Goal: Navigation & Orientation: Find specific page/section

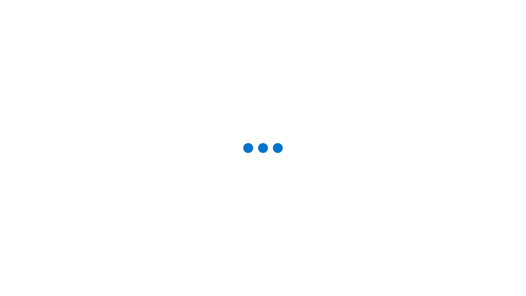
click at [0, 0] on div "Studio Projects" at bounding box center [0, 0] width 0 height 0
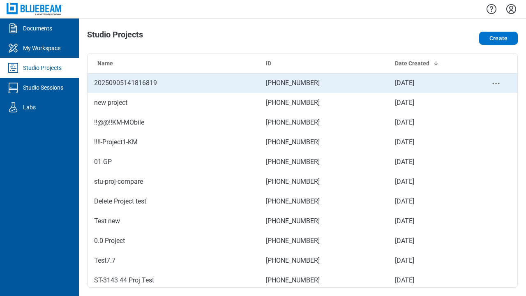
click at [302, 83] on td "[PHONE_NUMBER]" at bounding box center [323, 83] width 129 height 20
